Goal: Transaction & Acquisition: Purchase product/service

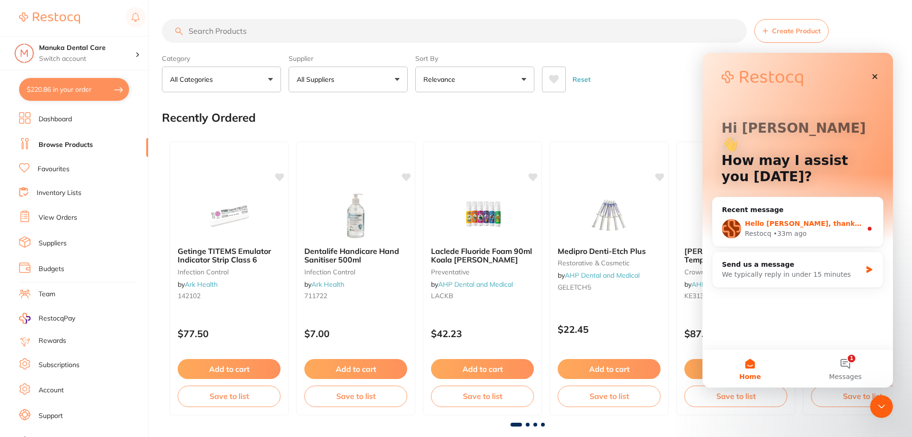
click at [837, 229] on div "Restocq • 33m ago" at bounding box center [803, 234] width 117 height 10
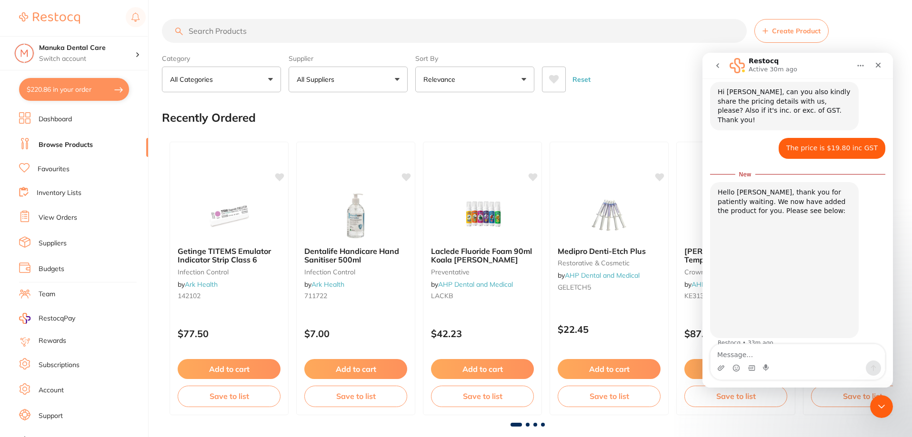
scroll to position [578, 0]
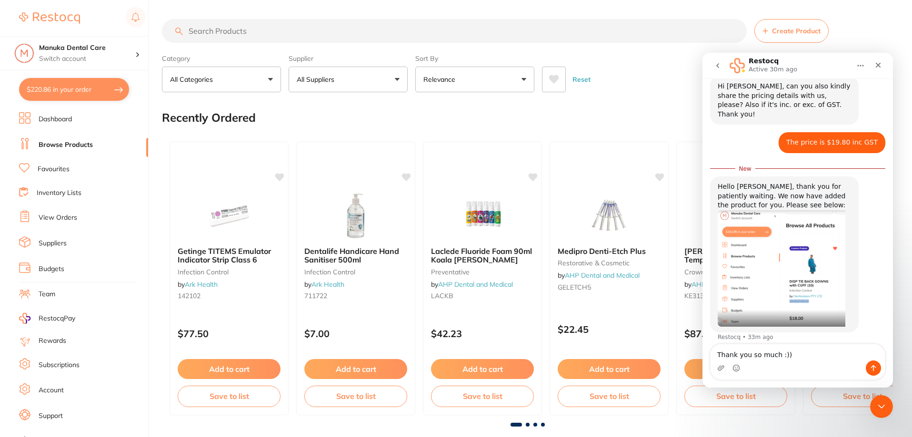
type textarea "Thank you so much :)"
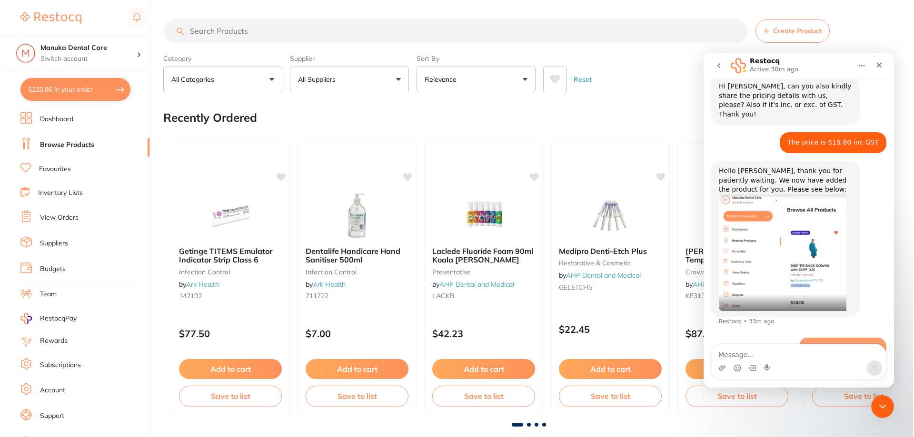
scroll to position [591, 0]
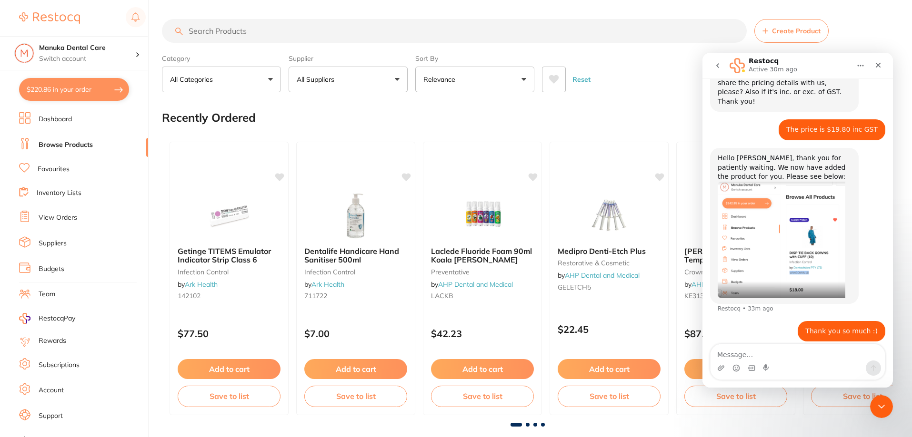
click at [61, 242] on link "Suppliers" at bounding box center [53, 244] width 28 height 10
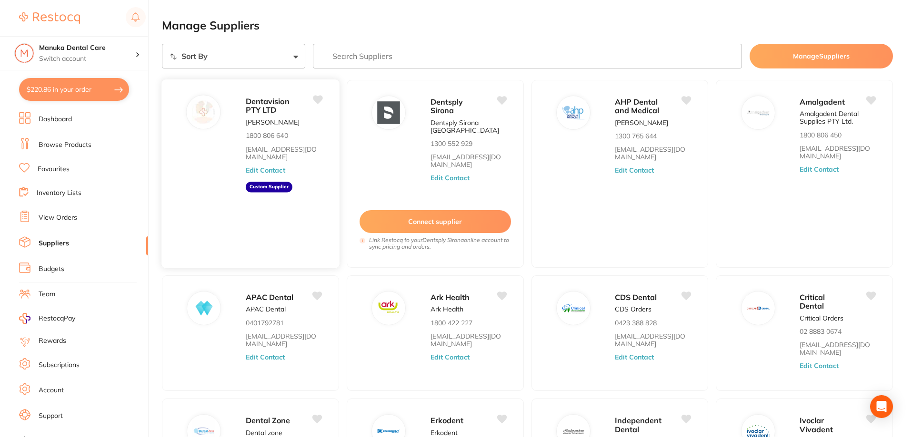
click at [302, 178] on div "Dentavision PTY LTD [PERSON_NAME] 1800 806 640 [EMAIL_ADDRESS][DOMAIN_NAME] Edi…" at bounding box center [288, 177] width 84 height 164
click at [271, 187] on aside "Custom Supplier" at bounding box center [269, 187] width 47 height 10
click at [270, 96] on div "Dentavision PTY LTD" at bounding box center [284, 105] width 76 height 21
click at [60, 138] on li "Browse Products" at bounding box center [83, 145] width 129 height 14
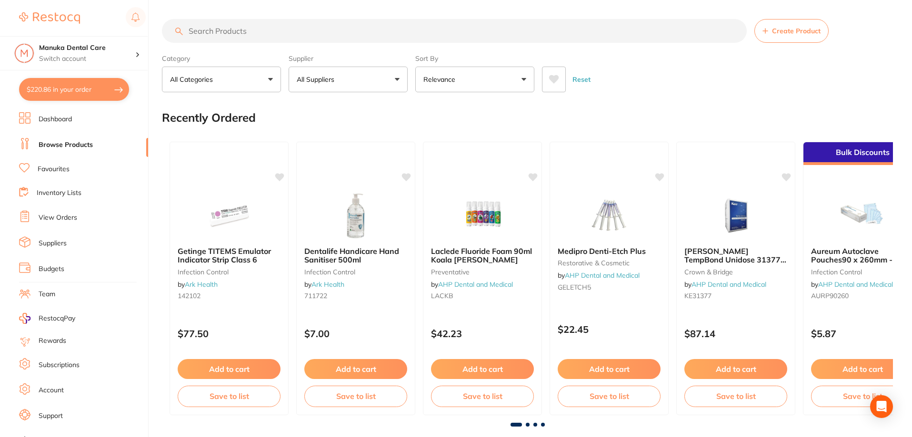
click at [328, 20] on input "search" at bounding box center [454, 31] width 585 height 24
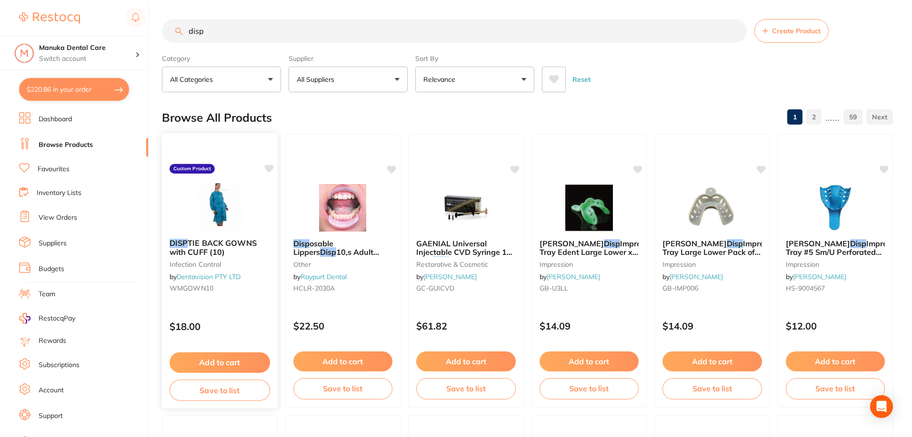
type input "disp"
click at [233, 254] on b "DISP TIE BACK GOWNS with CUFF (10)" at bounding box center [219, 248] width 100 height 18
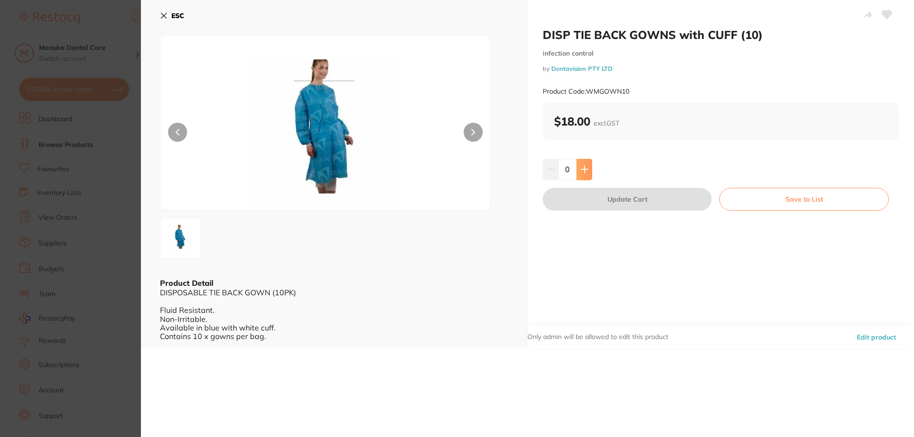
click at [583, 168] on icon at bounding box center [584, 170] width 6 height 6
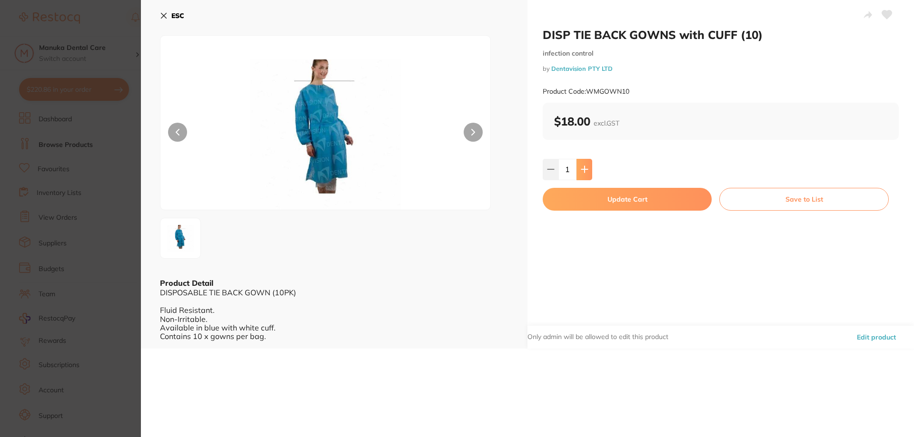
click at [583, 168] on icon at bounding box center [584, 170] width 6 height 6
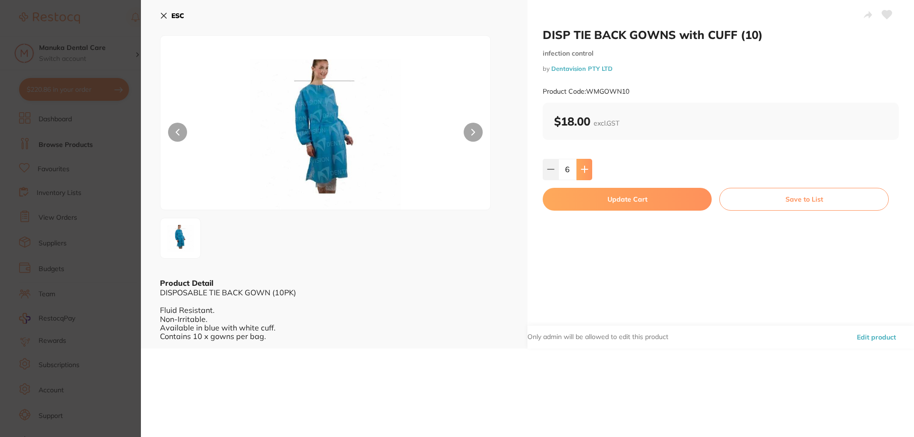
click at [584, 167] on icon at bounding box center [585, 170] width 8 height 8
click at [553, 170] on button at bounding box center [551, 169] width 16 height 21
click at [590, 167] on button at bounding box center [584, 169] width 16 height 21
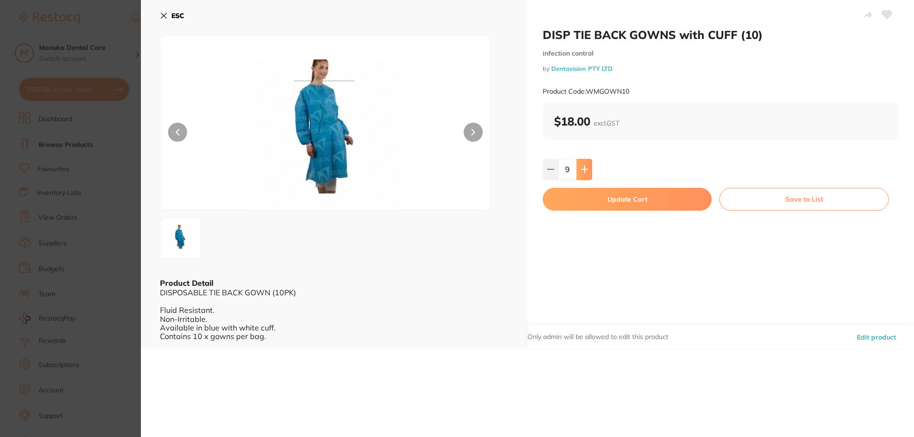
click at [590, 167] on button at bounding box center [584, 169] width 16 height 21
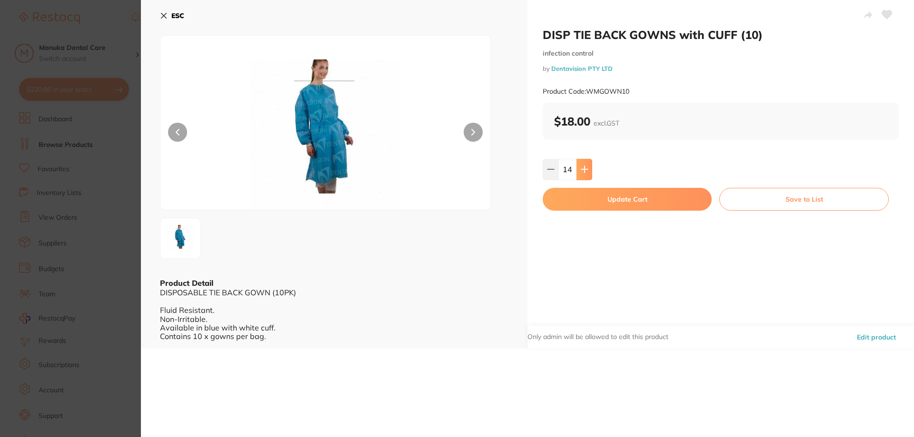
click at [590, 167] on button at bounding box center [584, 169] width 16 height 21
click at [587, 168] on button at bounding box center [584, 169] width 16 height 21
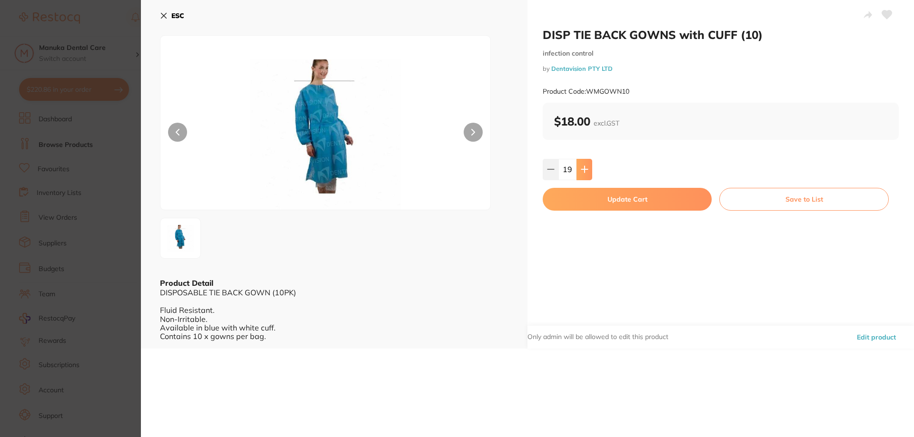
click at [587, 168] on button at bounding box center [584, 169] width 16 height 21
type input "20"
click at [618, 197] on button "Update Cart" at bounding box center [627, 199] width 169 height 23
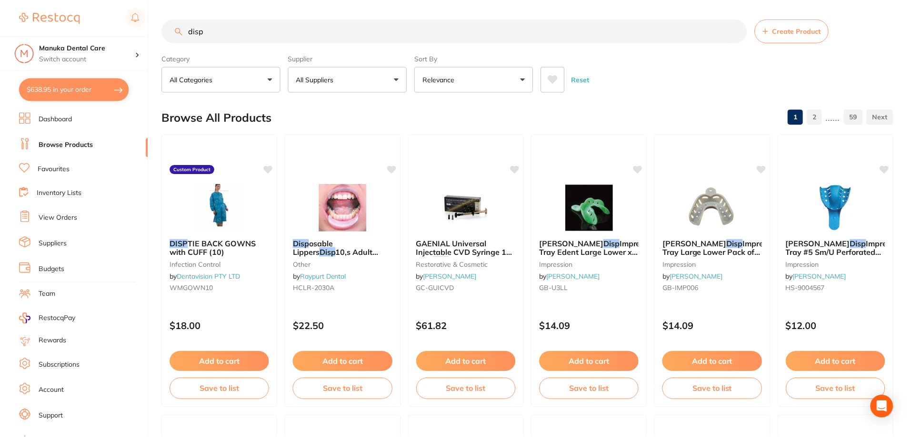
scroll to position [0, 0]
click at [90, 93] on button "$638.95 in your order" at bounding box center [74, 89] width 110 height 23
checkbox input "true"
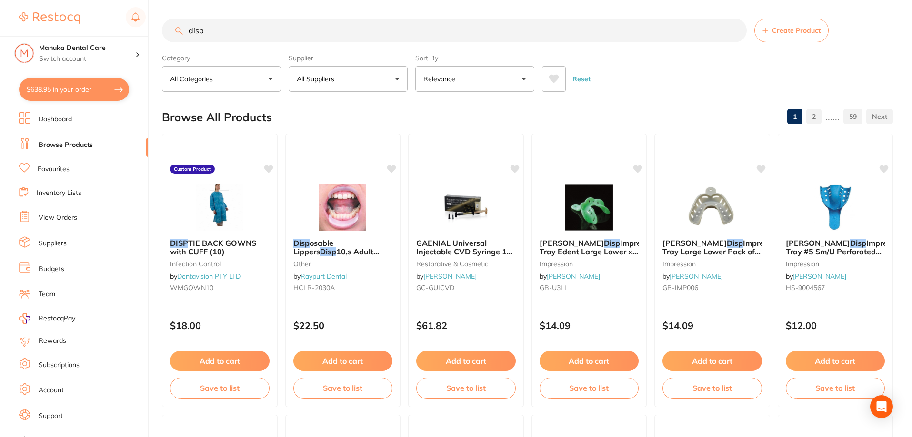
checkbox input "true"
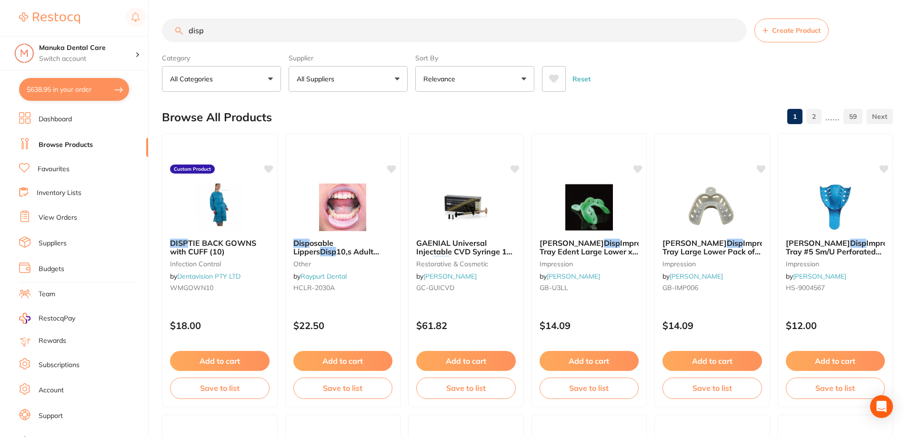
checkbox input "true"
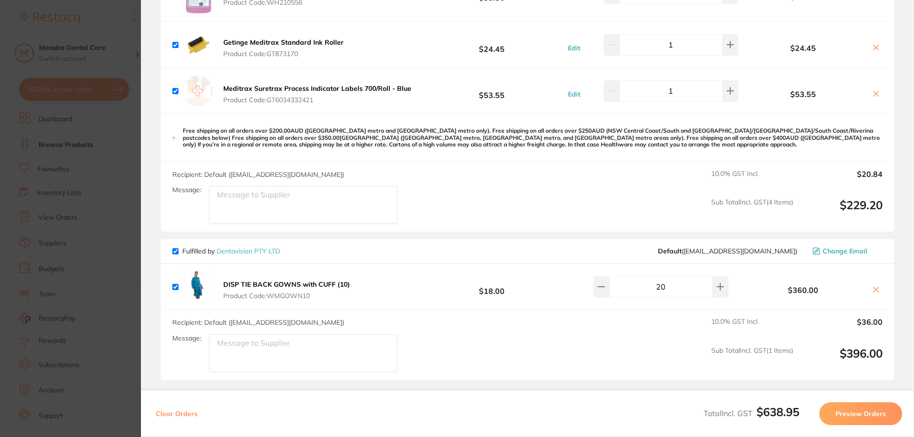
scroll to position [475, 0]
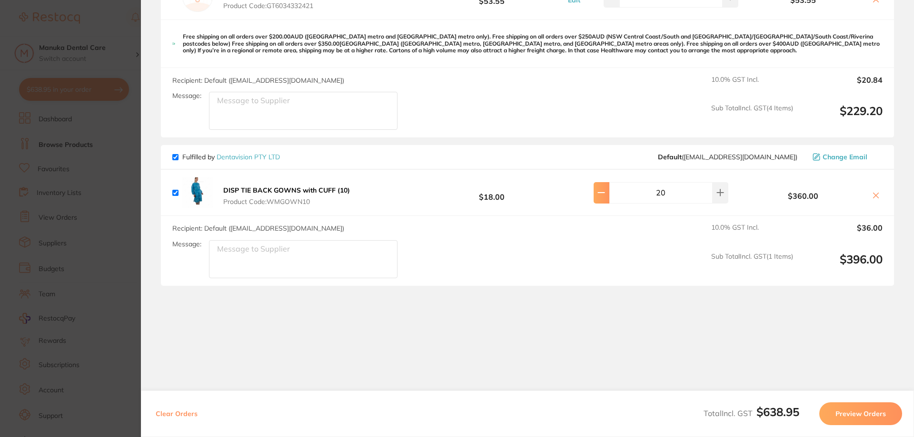
click at [608, 188] on button at bounding box center [602, 192] width 16 height 21
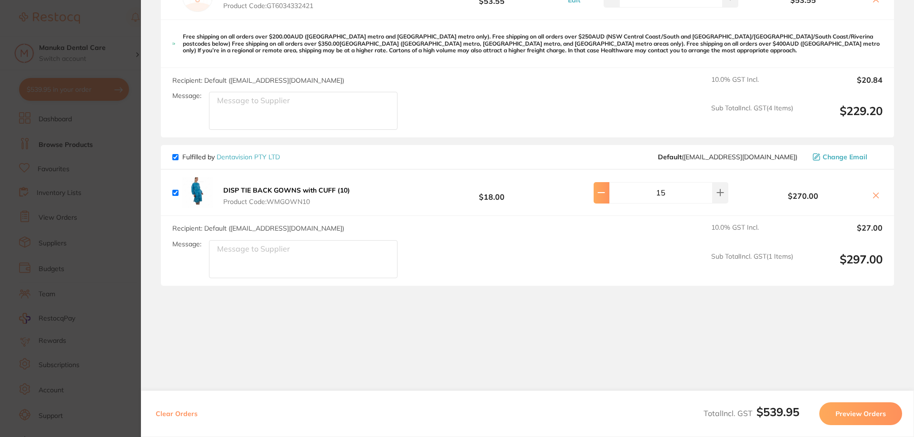
click at [608, 188] on button at bounding box center [602, 192] width 16 height 21
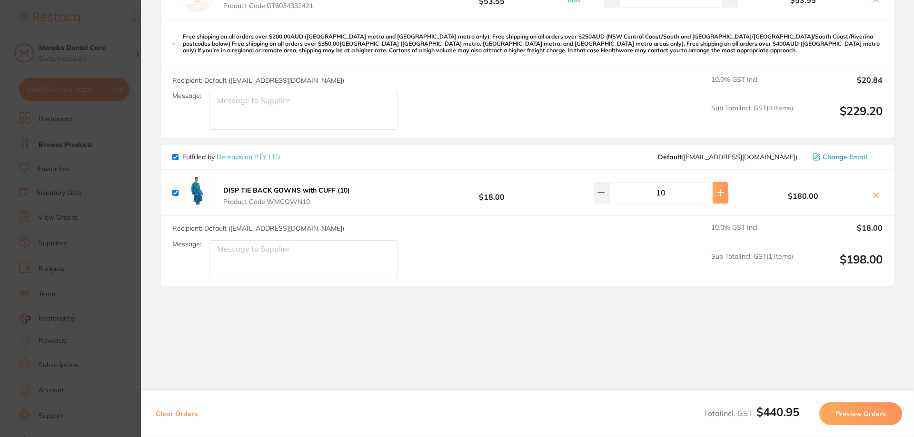
click at [718, 193] on icon at bounding box center [720, 193] width 6 height 6
click at [716, 196] on icon at bounding box center [720, 193] width 8 height 8
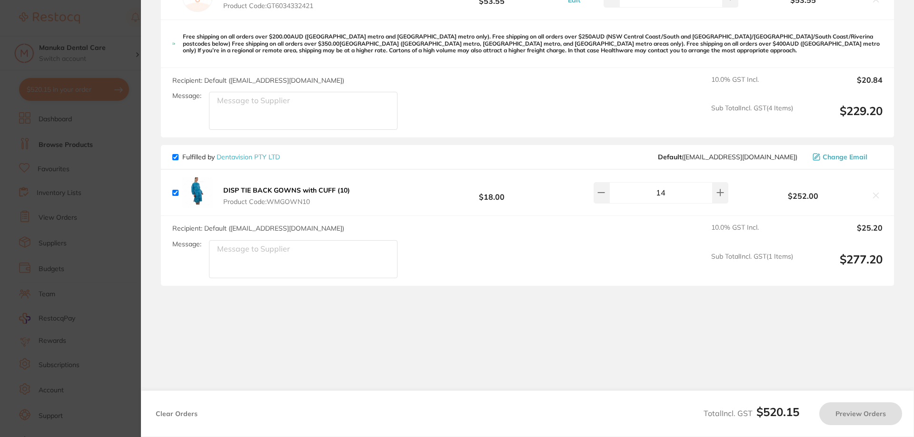
type input "15"
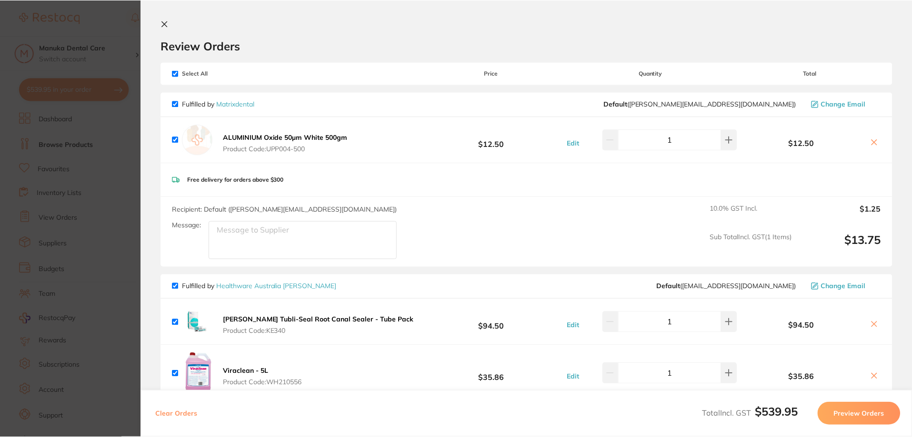
scroll to position [95, 0]
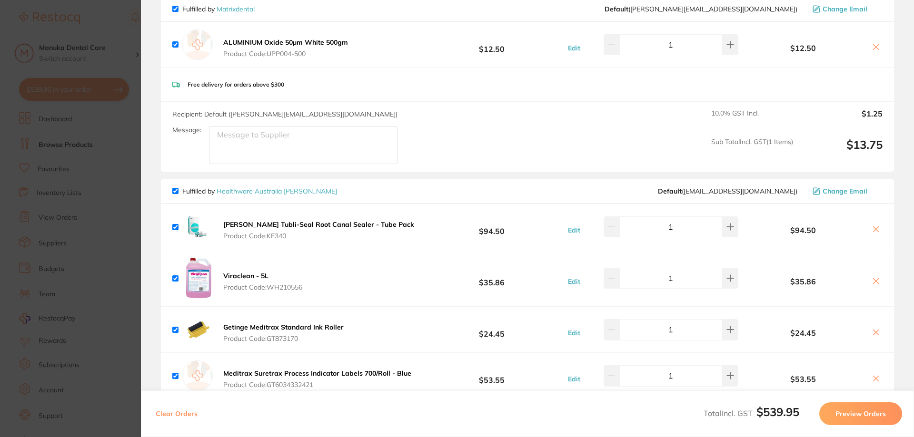
click at [260, 189] on link "Healthware Australia [PERSON_NAME]" at bounding box center [277, 191] width 120 height 9
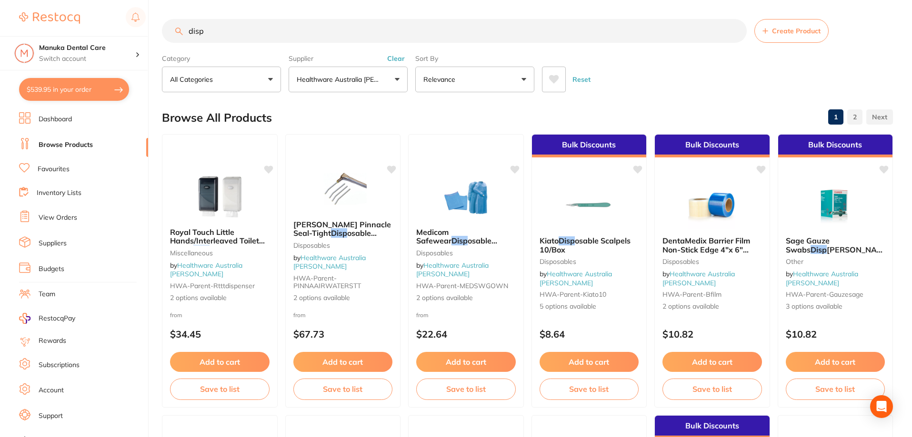
click at [66, 245] on link "Suppliers" at bounding box center [53, 244] width 28 height 10
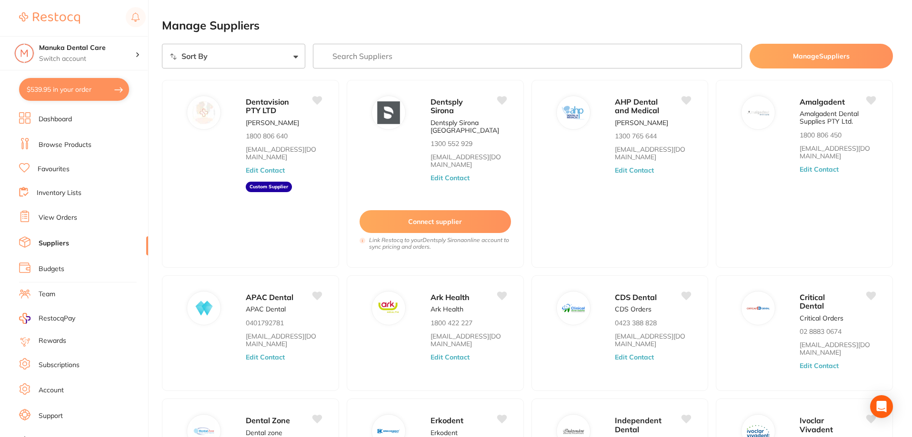
click at [413, 53] on input "search" at bounding box center [527, 56] width 429 height 25
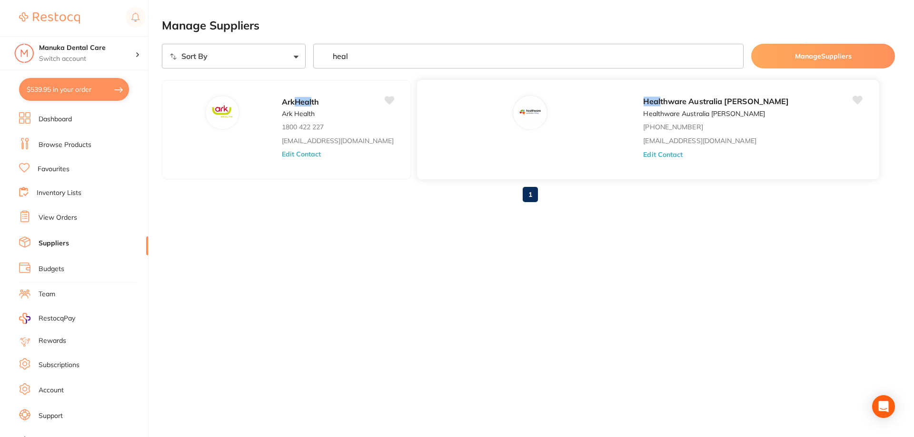
type input "heal"
click at [643, 111] on p "Healthware Australia [PERSON_NAME]" at bounding box center [704, 114] width 122 height 8
click at [643, 156] on button "Edit Contact" at bounding box center [663, 154] width 40 height 8
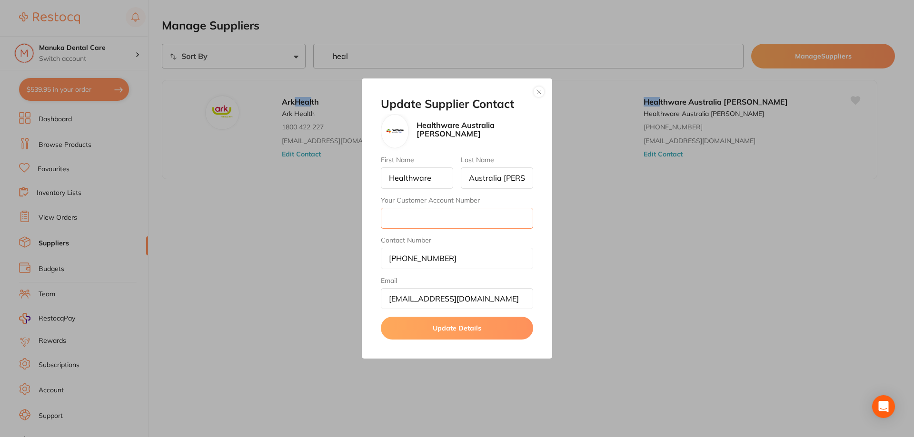
click at [470, 219] on input "Your Customer Account Number" at bounding box center [457, 218] width 152 height 21
drag, startPoint x: 537, startPoint y: 94, endPoint x: 542, endPoint y: 101, distance: 8.2
click at [537, 94] on button "button" at bounding box center [538, 91] width 11 height 11
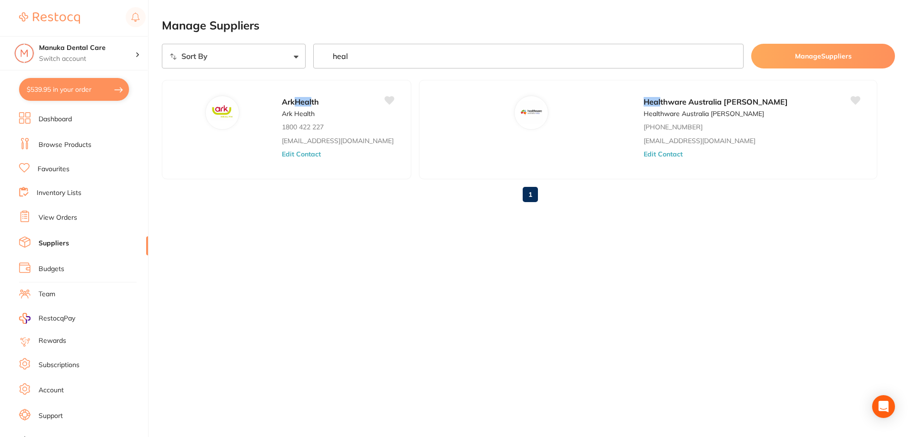
click at [82, 124] on li "Dashboard" at bounding box center [83, 119] width 129 height 14
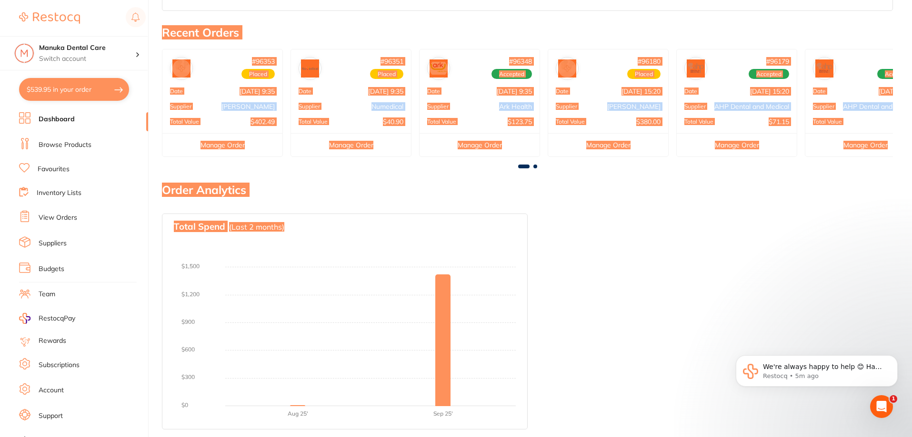
click at [735, 305] on div "We're always happy to help 😊 Have a lovely day! Restocq • 5m ago" at bounding box center [816, 327] width 175 height 119
click at [888, 401] on div "Open Intercom Messenger" at bounding box center [879, 405] width 31 height 31
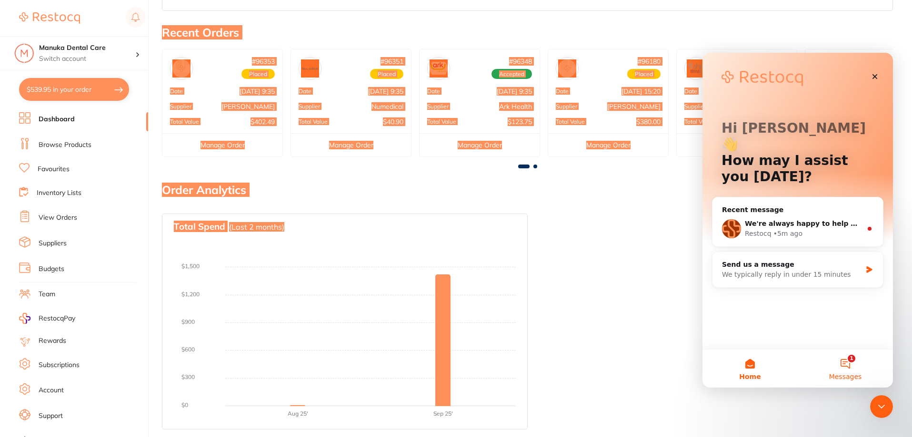
click at [854, 375] on span "Messages" at bounding box center [845, 377] width 33 height 7
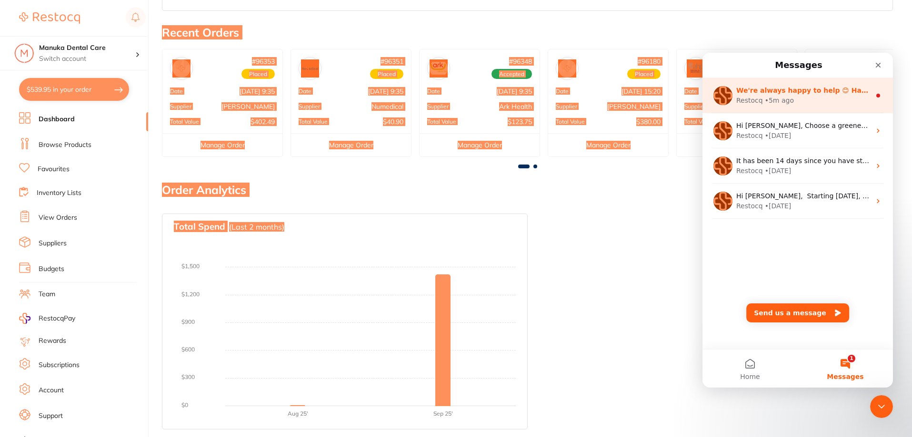
click at [809, 83] on div "We're always happy to help 😊 Have a lovely day! Restocq • 5m ago" at bounding box center [797, 95] width 190 height 35
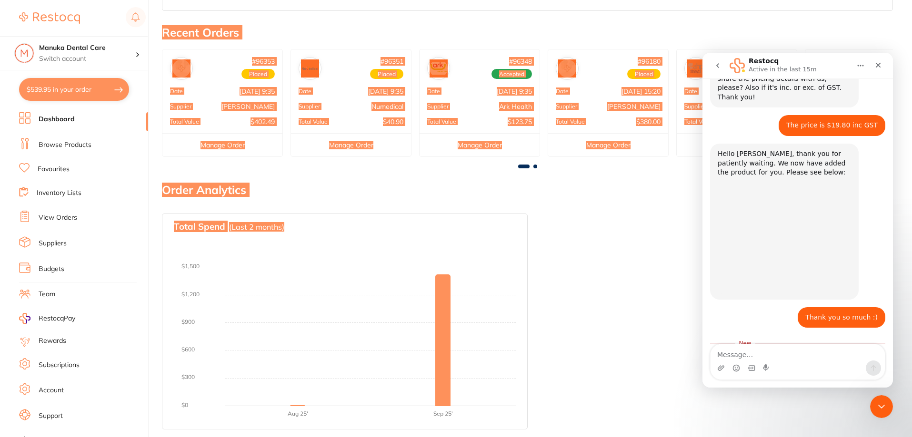
scroll to position [644, 0]
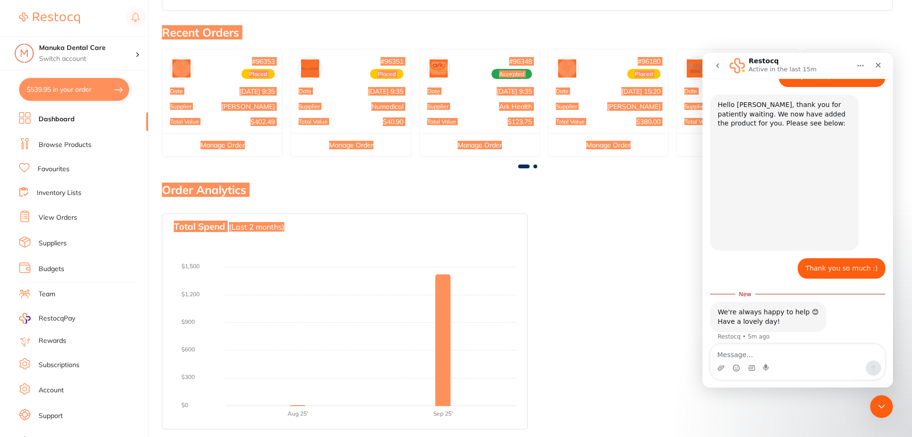
click at [793, 352] on textarea "Message…" at bounding box center [797, 353] width 174 height 16
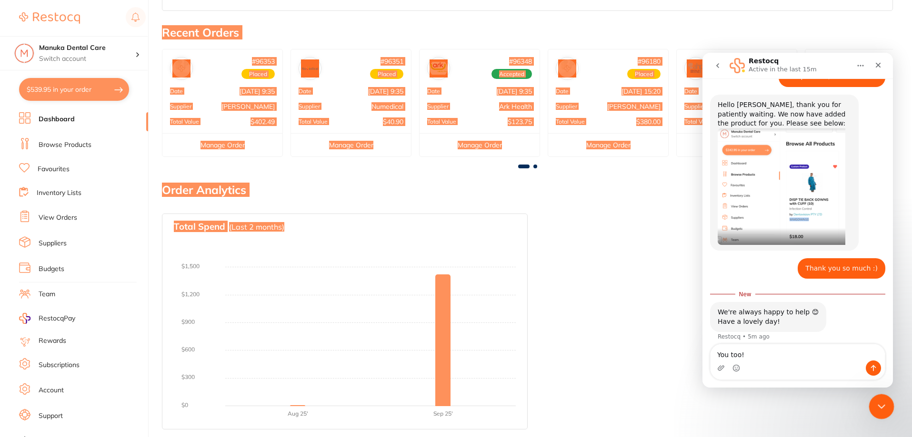
type textarea "You too!"
click at [877, 400] on icon "Close Intercom Messenger" at bounding box center [879, 405] width 11 height 11
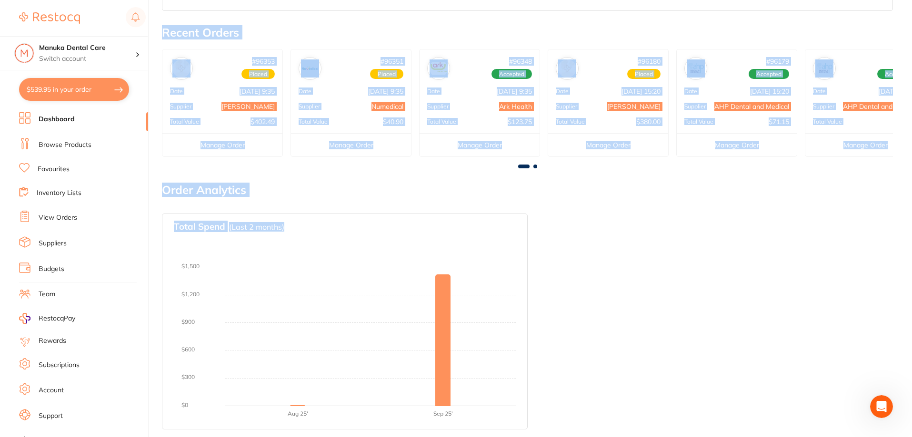
scroll to position [628, 0]
click at [614, 196] on h2 "Order Analytics" at bounding box center [527, 190] width 731 height 13
click at [456, 194] on h2 "Order Analytics" at bounding box center [527, 190] width 731 height 13
